Goal: Obtain resource: Obtain resource

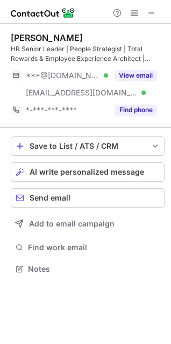
scroll to position [261, 171]
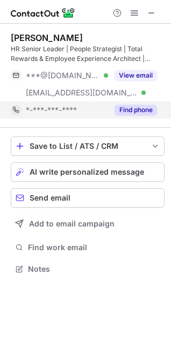
click at [131, 114] on button "Find phone" at bounding box center [136, 109] width 43 height 11
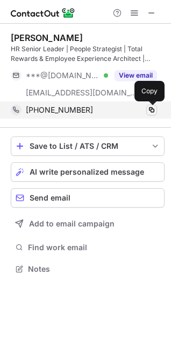
click at [151, 113] on span at bounding box center [152, 110] width 9 height 9
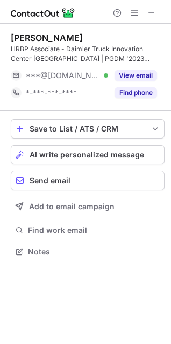
scroll to position [243, 171]
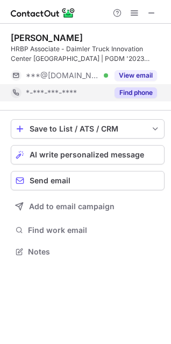
click at [131, 95] on button "Find phone" at bounding box center [136, 92] width 43 height 11
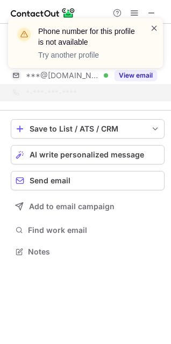
click at [157, 27] on span at bounding box center [154, 28] width 9 height 11
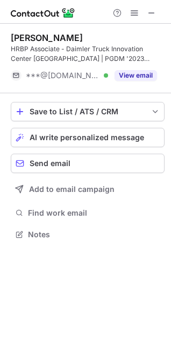
scroll to position [226, 171]
click at [155, 13] on span at bounding box center [152, 13] width 9 height 9
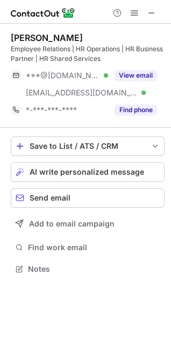
scroll to position [261, 171]
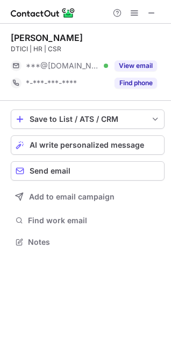
scroll to position [234, 171]
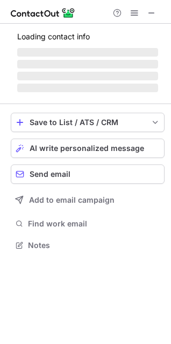
scroll to position [261, 171]
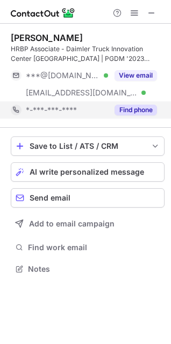
click at [128, 112] on button "Find phone" at bounding box center [136, 109] width 43 height 11
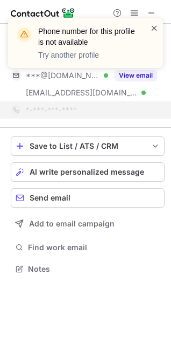
click at [155, 30] on span at bounding box center [154, 28] width 9 height 11
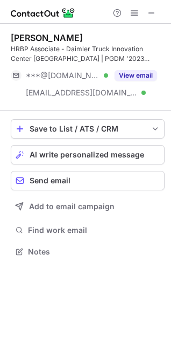
scroll to position [243, 171]
click at [155, 15] on span at bounding box center [152, 13] width 9 height 9
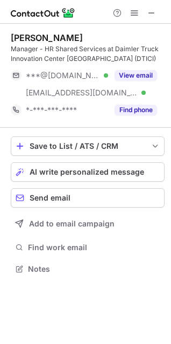
scroll to position [261, 171]
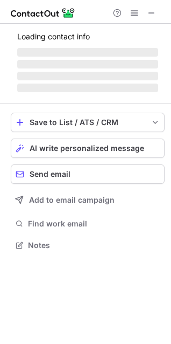
scroll to position [261, 171]
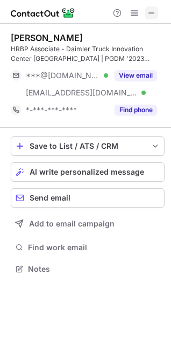
click at [157, 12] on button at bounding box center [151, 12] width 13 height 13
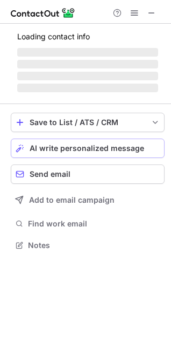
scroll to position [261, 171]
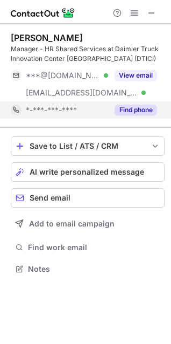
click at [129, 116] on div "Find phone" at bounding box center [132, 109] width 49 height 17
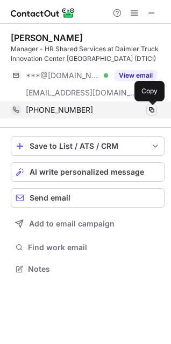
click at [150, 111] on span at bounding box center [152, 110] width 9 height 9
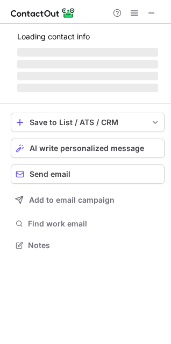
scroll to position [5, 5]
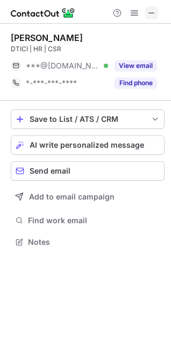
click at [152, 12] on span at bounding box center [152, 13] width 9 height 9
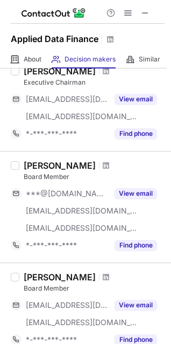
scroll to position [646, 0]
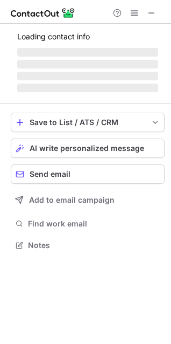
scroll to position [251, 171]
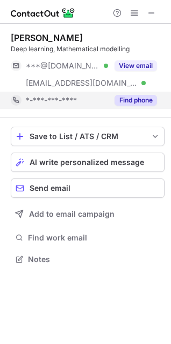
click at [133, 99] on button "Find phone" at bounding box center [136, 100] width 43 height 11
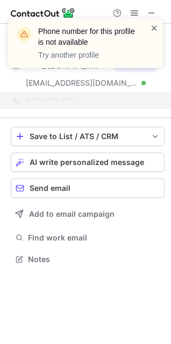
click at [155, 25] on span at bounding box center [154, 28] width 9 height 11
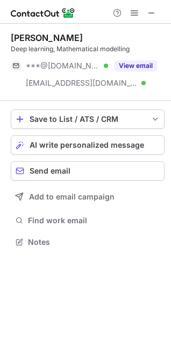
scroll to position [234, 171]
click at [150, 14] on div "Phone number for this profile is not available Try another profile" at bounding box center [85, 48] width 172 height 80
click at [152, 10] on span at bounding box center [152, 13] width 9 height 9
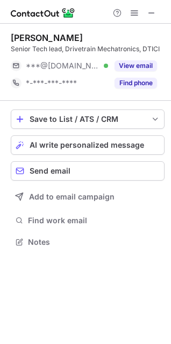
scroll to position [5, 5]
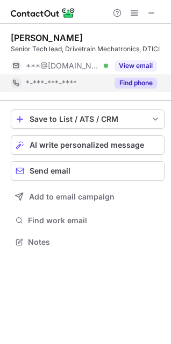
click at [120, 84] on button "Find phone" at bounding box center [136, 83] width 43 height 11
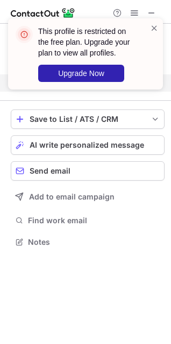
scroll to position [216, 171]
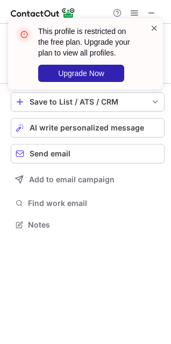
click at [156, 25] on span at bounding box center [154, 28] width 9 height 11
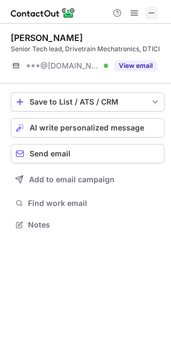
click at [152, 16] on span at bounding box center [152, 13] width 9 height 9
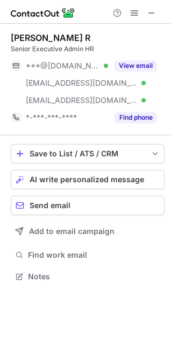
scroll to position [268, 171]
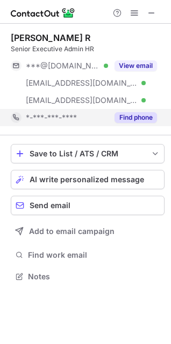
click at [143, 115] on button "Find phone" at bounding box center [136, 117] width 43 height 11
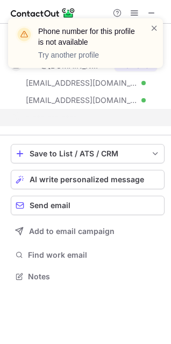
scroll to position [251, 171]
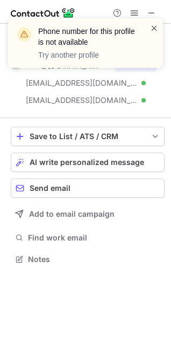
click at [155, 27] on span at bounding box center [154, 28] width 9 height 11
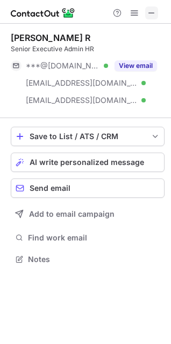
click at [150, 13] on span at bounding box center [152, 13] width 9 height 9
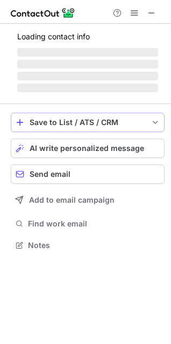
scroll to position [251, 171]
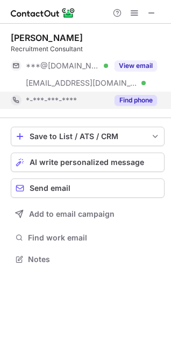
click at [124, 102] on button "Find phone" at bounding box center [136, 100] width 43 height 11
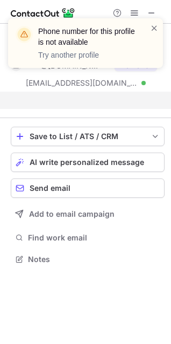
scroll to position [234, 171]
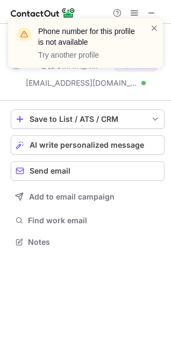
click at [151, 13] on div "Phone number for this profile is not available Try another profile" at bounding box center [85, 48] width 172 height 80
click at [154, 28] on span at bounding box center [154, 28] width 9 height 11
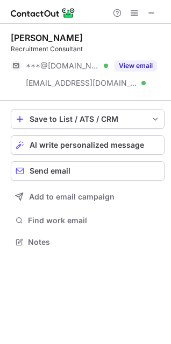
click at [155, 15] on div "Phone number for this profile is not available Try another profile" at bounding box center [85, 48] width 172 height 80
click at [155, 10] on div "Phone number for this profile is not available Try another profile" at bounding box center [85, 19] width 172 height 22
click at [152, 12] on span at bounding box center [152, 13] width 9 height 9
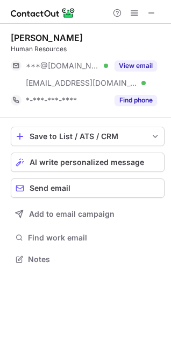
scroll to position [251, 171]
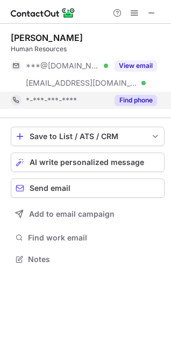
click at [137, 105] on button "Find phone" at bounding box center [136, 100] width 43 height 11
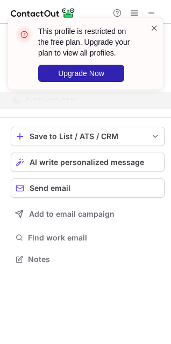
click at [151, 29] on span at bounding box center [154, 28] width 9 height 11
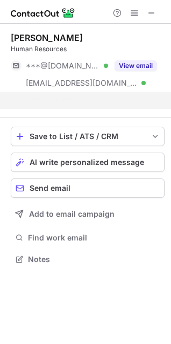
scroll to position [234, 171]
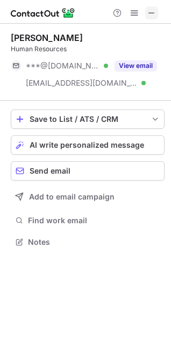
click at [150, 13] on span at bounding box center [152, 13] width 9 height 9
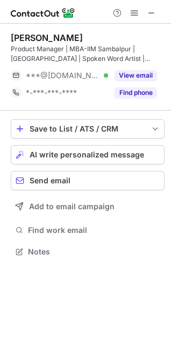
scroll to position [243, 171]
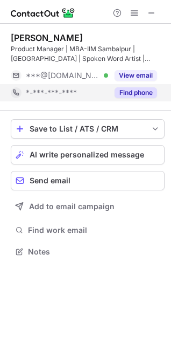
click at [133, 90] on button "Find phone" at bounding box center [136, 92] width 43 height 11
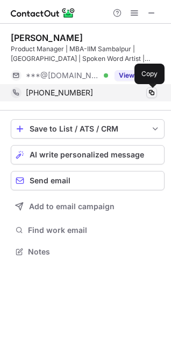
click at [152, 92] on span at bounding box center [152, 92] width 9 height 9
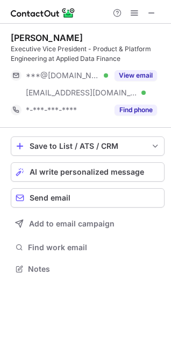
scroll to position [261, 171]
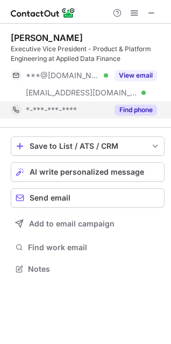
click at [132, 109] on button "Find phone" at bounding box center [136, 109] width 43 height 11
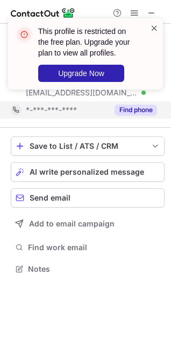
click at [155, 27] on span at bounding box center [154, 28] width 9 height 11
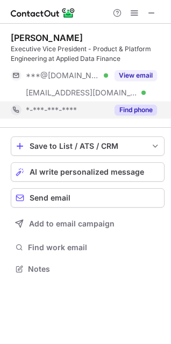
click at [137, 113] on button "Find phone" at bounding box center [136, 109] width 43 height 11
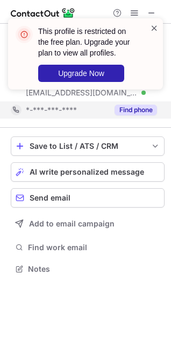
click at [157, 25] on span at bounding box center [154, 28] width 9 height 11
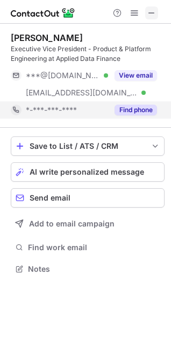
click at [155, 11] on span at bounding box center [152, 13] width 9 height 9
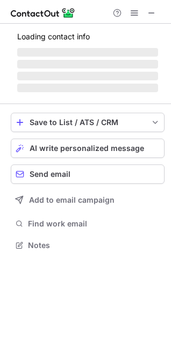
scroll to position [261, 171]
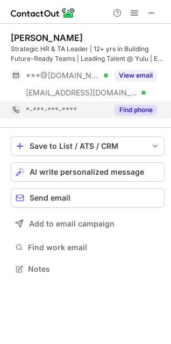
click at [129, 111] on button "Find phone" at bounding box center [136, 109] width 43 height 11
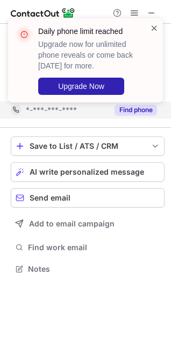
click at [158, 30] on span at bounding box center [154, 28] width 9 height 11
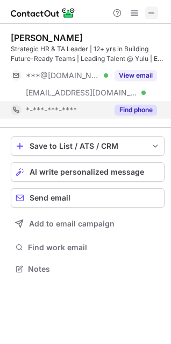
click at [152, 12] on span at bounding box center [152, 13] width 9 height 9
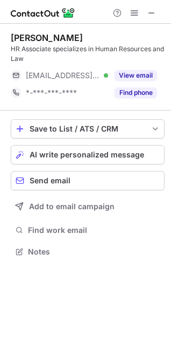
scroll to position [243, 171]
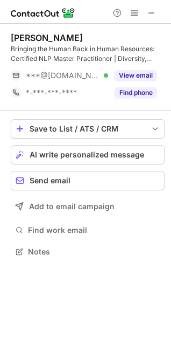
scroll to position [243, 171]
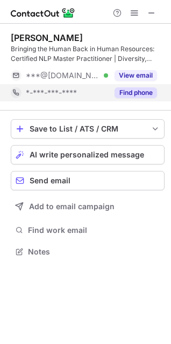
click at [132, 87] on button "Find phone" at bounding box center [136, 92] width 43 height 11
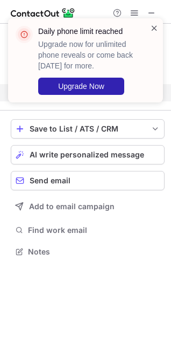
click at [156, 33] on span at bounding box center [154, 28] width 9 height 11
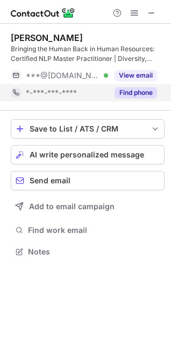
click at [152, 11] on div "Daily phone limit reached Upgrade now for unlimited phone reveals or come back …" at bounding box center [85, 65] width 172 height 114
click at [152, 12] on span at bounding box center [152, 13] width 9 height 9
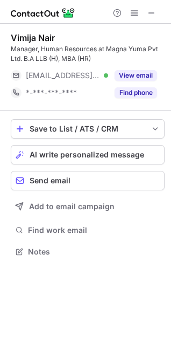
scroll to position [243, 171]
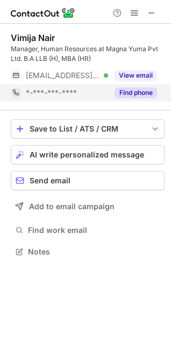
click at [125, 92] on button "Find phone" at bounding box center [136, 92] width 43 height 11
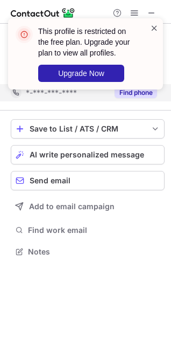
click at [151, 29] on span at bounding box center [154, 28] width 9 height 11
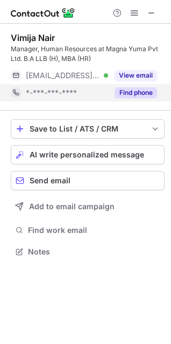
click at [153, 13] on span at bounding box center [152, 13] width 9 height 9
click at [138, 12] on span at bounding box center [134, 13] width 9 height 9
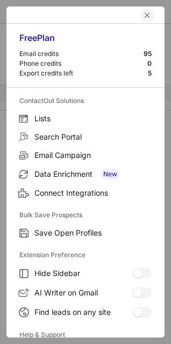
click at [143, 16] on span "left-button" at bounding box center [147, 15] width 9 height 9
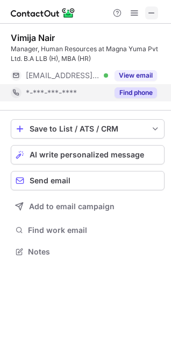
click at [149, 11] on span at bounding box center [152, 13] width 9 height 9
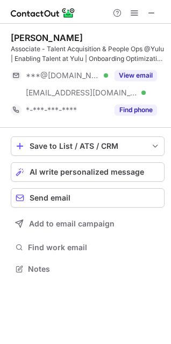
scroll to position [261, 171]
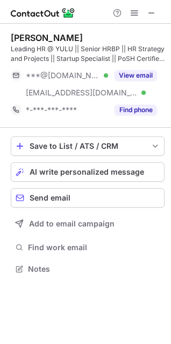
scroll to position [261, 171]
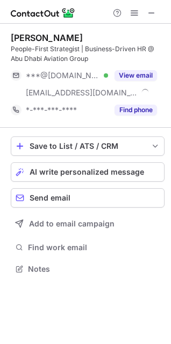
scroll to position [261, 171]
click at [45, 14] on img at bounding box center [43, 12] width 65 height 13
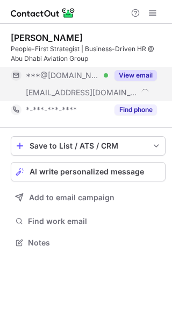
scroll to position [235, 172]
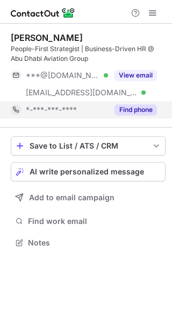
click at [143, 108] on button "Find phone" at bounding box center [136, 109] width 43 height 11
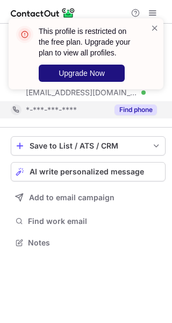
click at [85, 69] on span "Upgrade Now" at bounding box center [82, 73] width 46 height 9
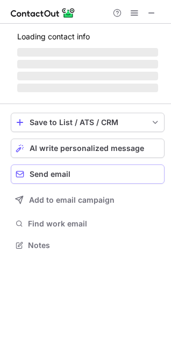
scroll to position [261, 171]
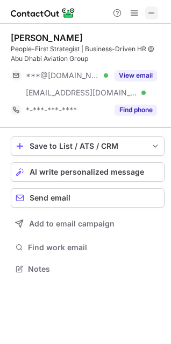
click at [148, 10] on span at bounding box center [152, 13] width 9 height 9
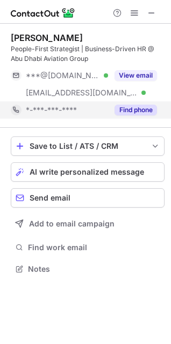
click at [131, 115] on button "Find phone" at bounding box center [136, 109] width 43 height 11
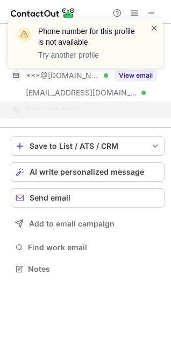
click at [155, 27] on span at bounding box center [154, 28] width 9 height 11
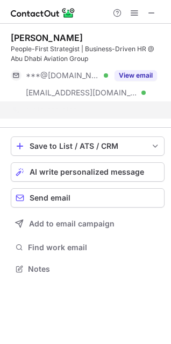
scroll to position [243, 171]
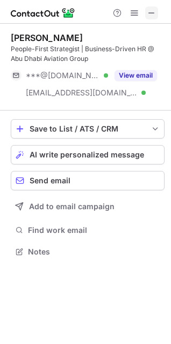
click at [149, 13] on span at bounding box center [152, 13] width 9 height 9
